Goal: Go to known website: Access a specific website the user already knows

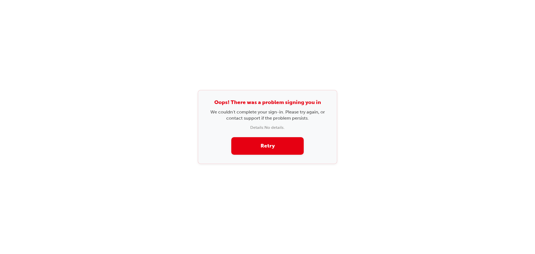
click at [260, 147] on button "Retry" at bounding box center [267, 146] width 72 height 18
